Goal: Navigation & Orientation: Find specific page/section

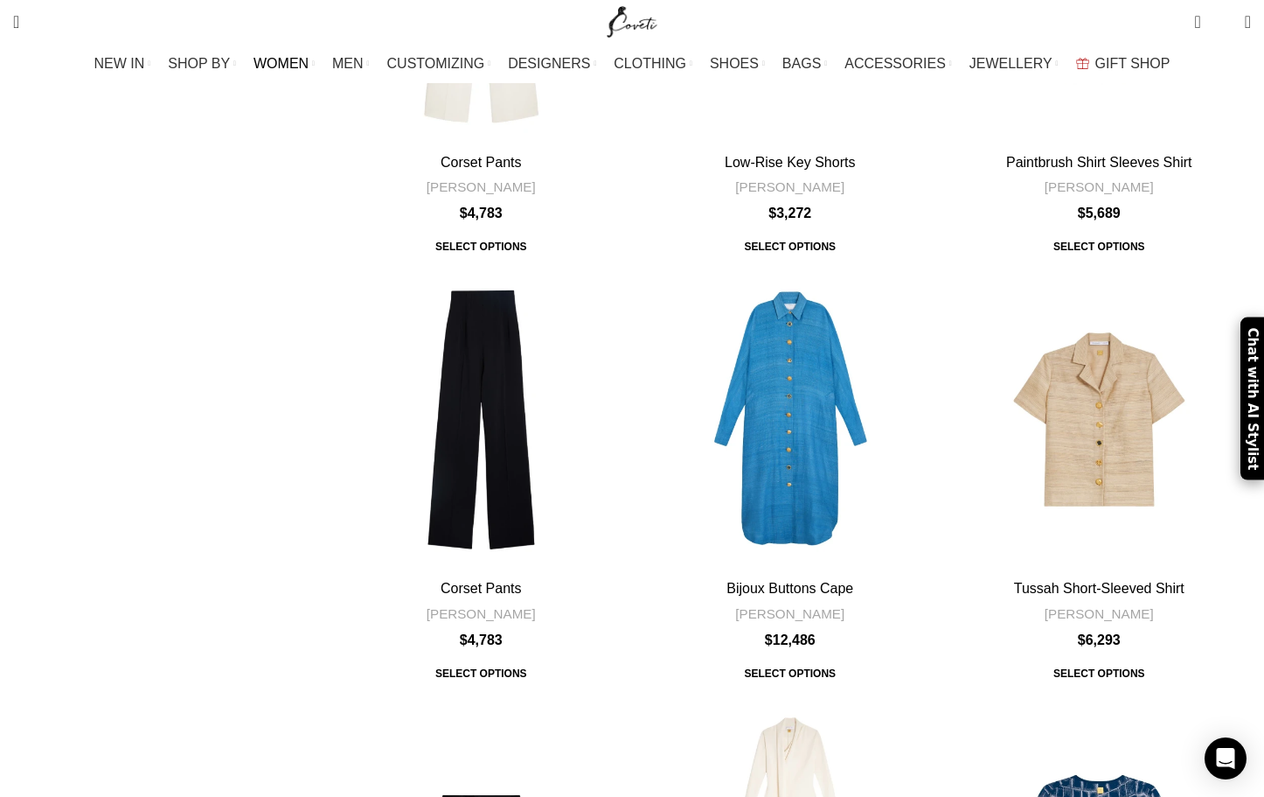
scroll to position [5858, 0]
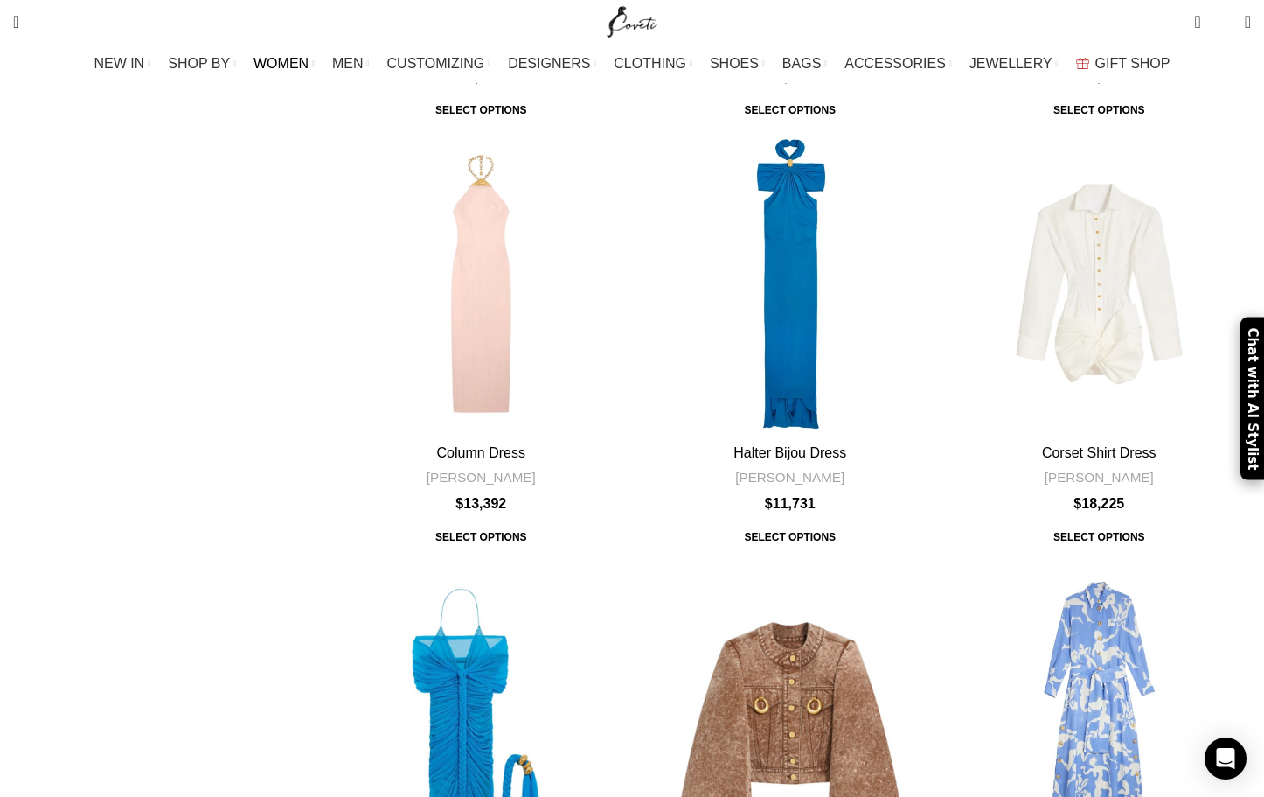
scroll to position [6733, 0]
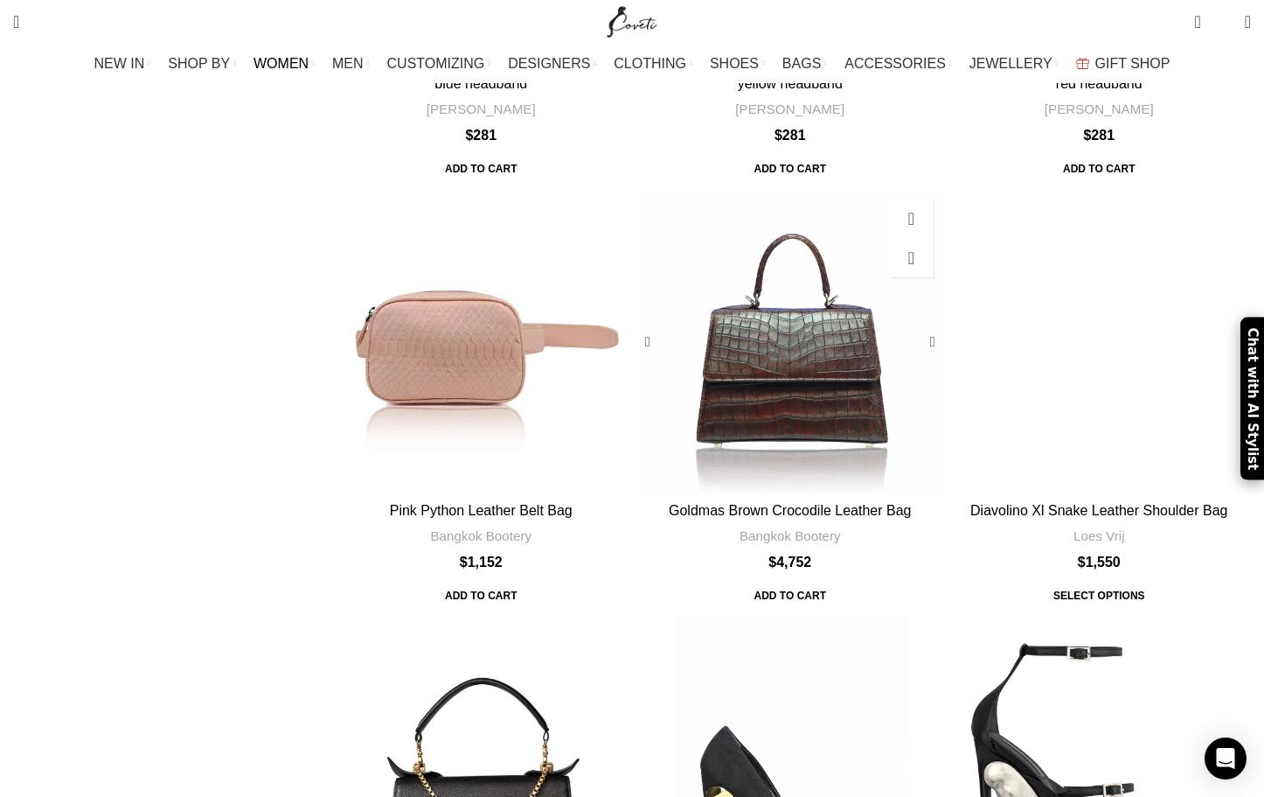
scroll to position [2623, 0]
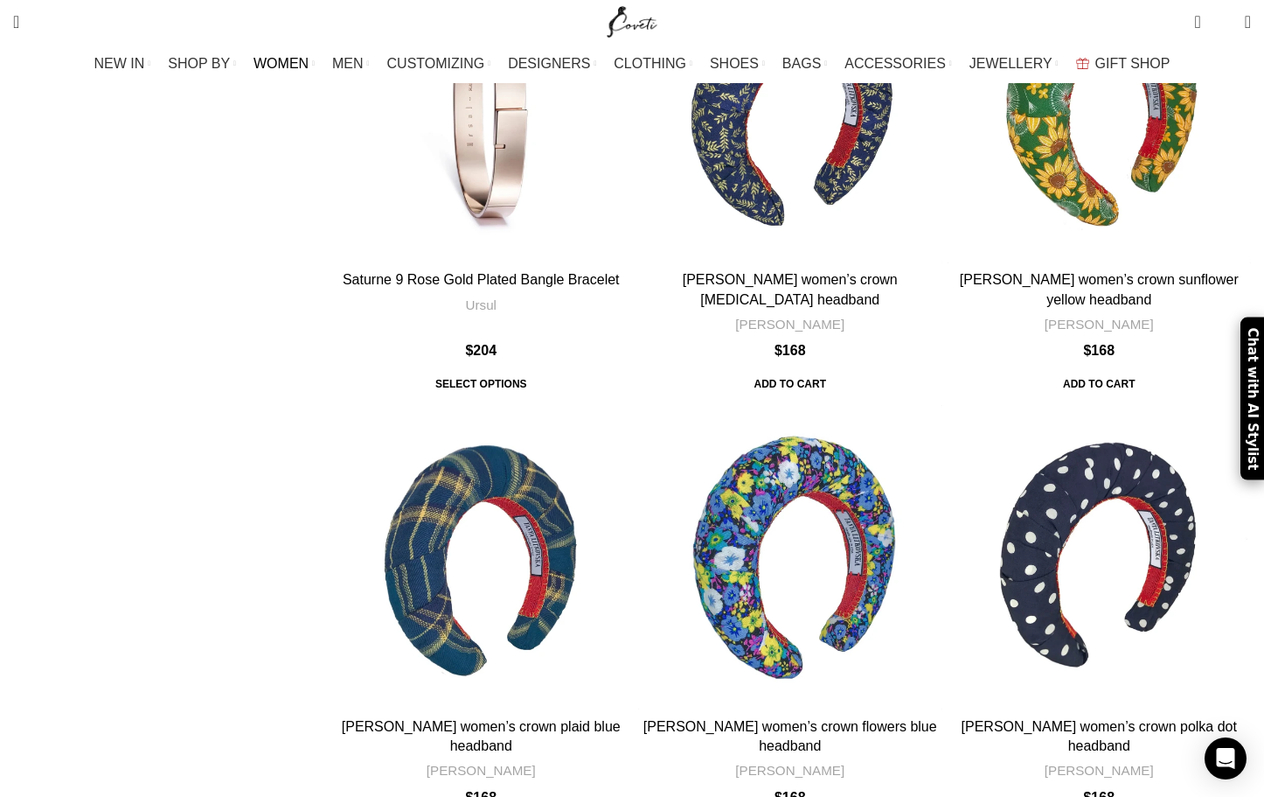
scroll to position [6464, 0]
